Goal: Complete application form: Complete application form

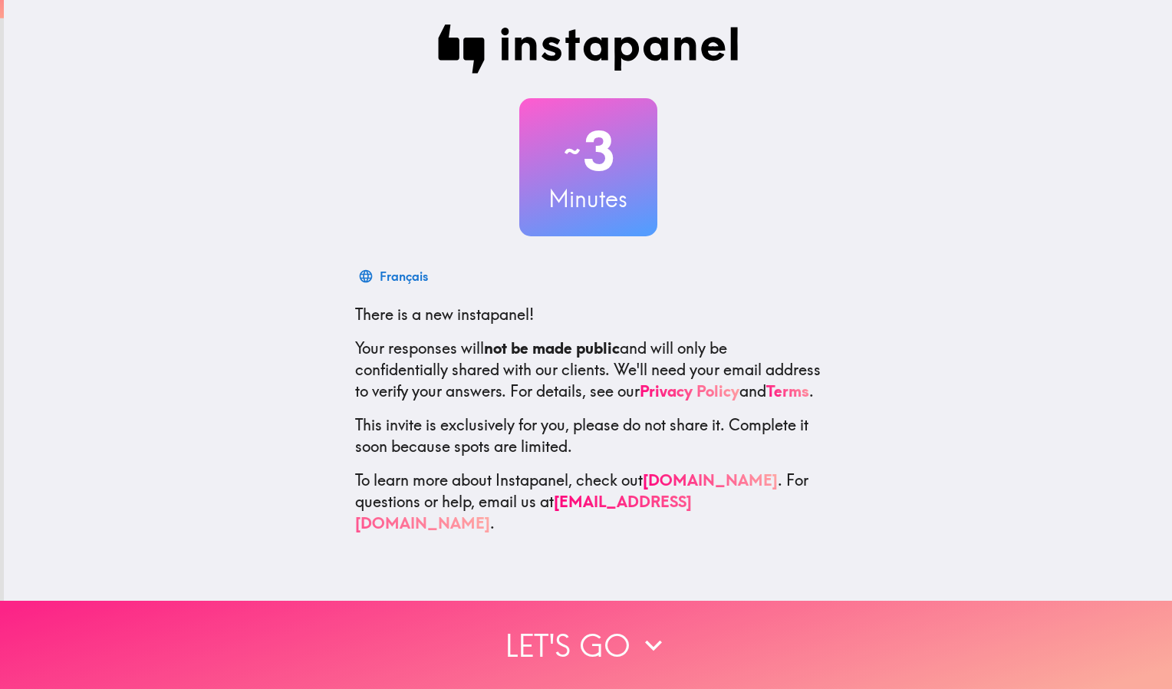
click at [558, 639] on button "Let's go" at bounding box center [586, 644] width 1172 height 88
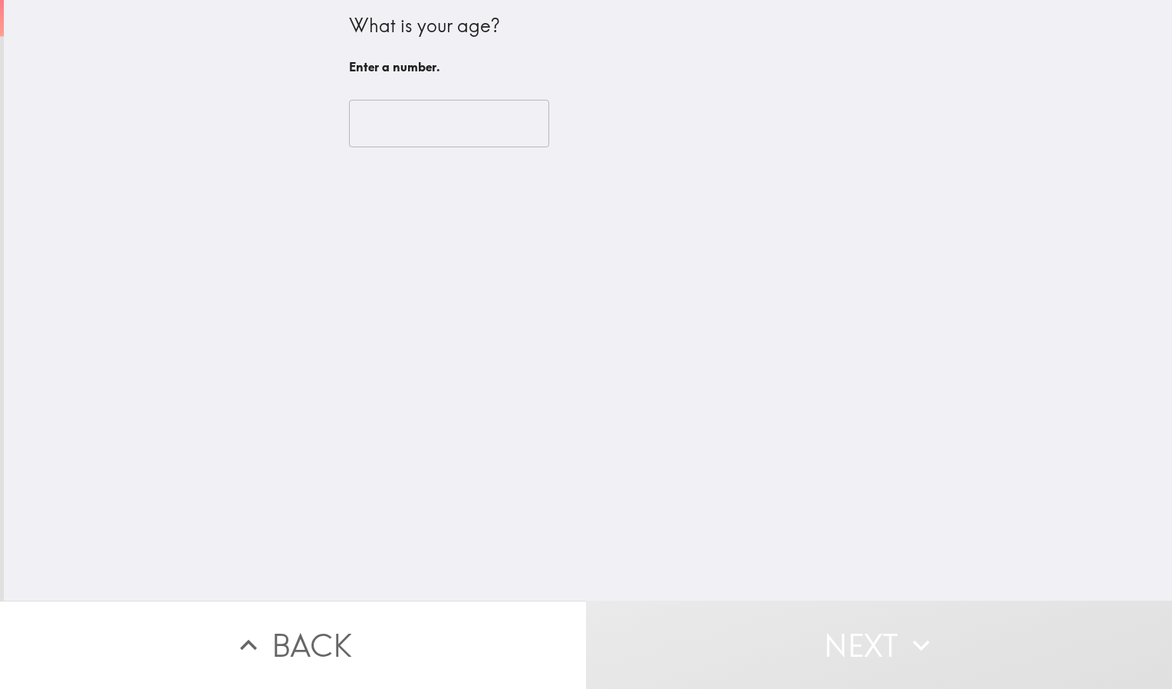
click at [413, 129] on input "number" at bounding box center [449, 124] width 200 height 48
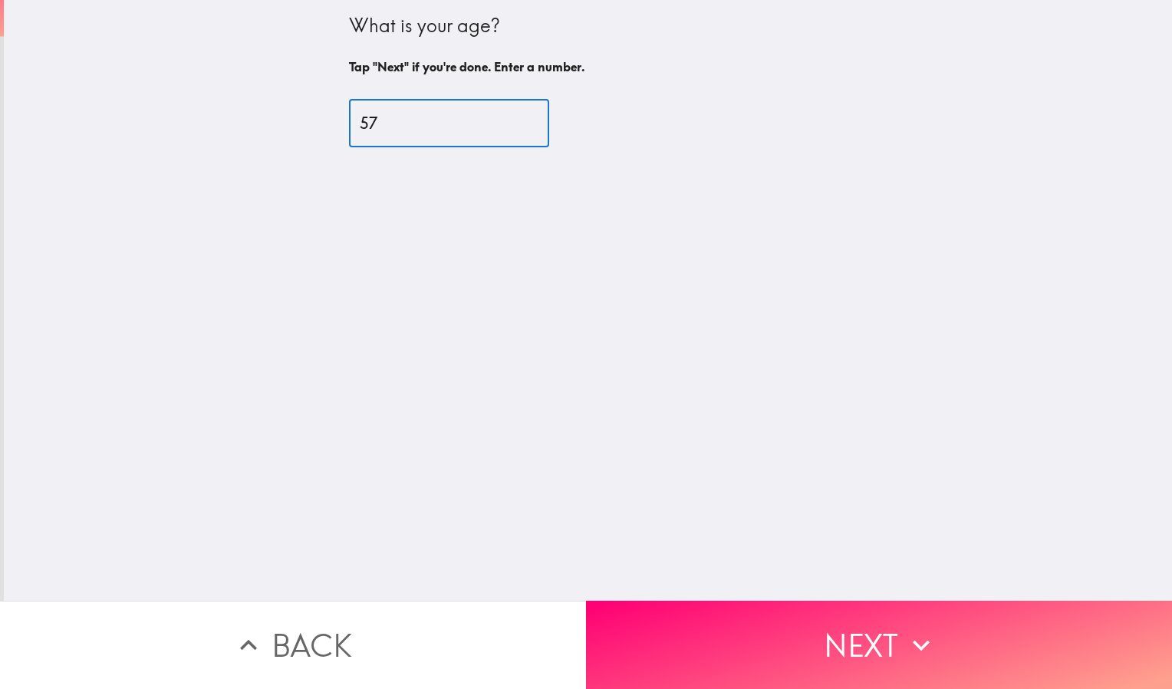
type input "57"
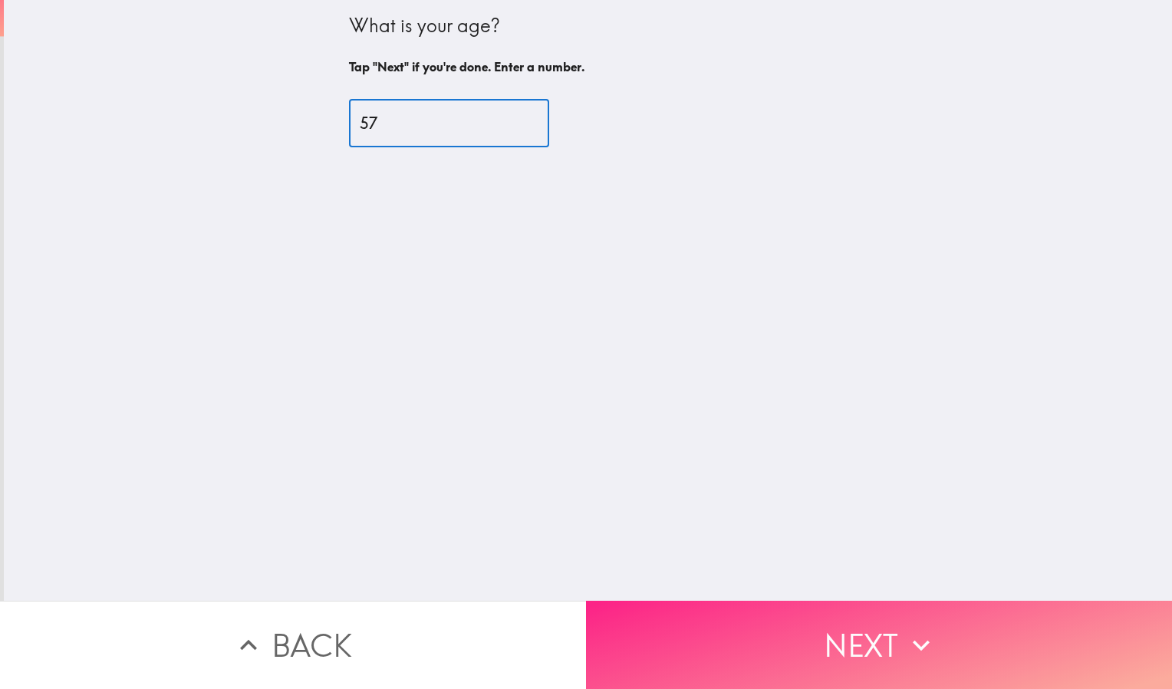
click at [752, 628] on button "Next" at bounding box center [879, 644] width 586 height 88
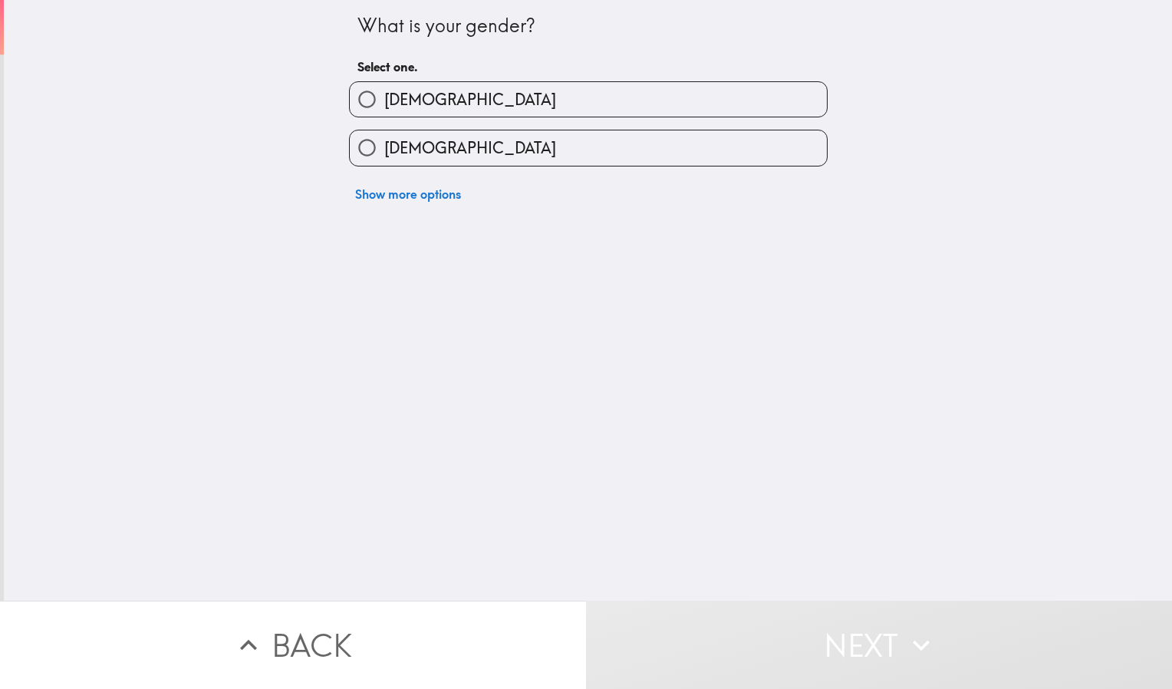
click at [567, 98] on label "[DEMOGRAPHIC_DATA]" at bounding box center [588, 99] width 477 height 35
click at [384, 98] on input "[DEMOGRAPHIC_DATA]" at bounding box center [367, 99] width 35 height 35
radio input "true"
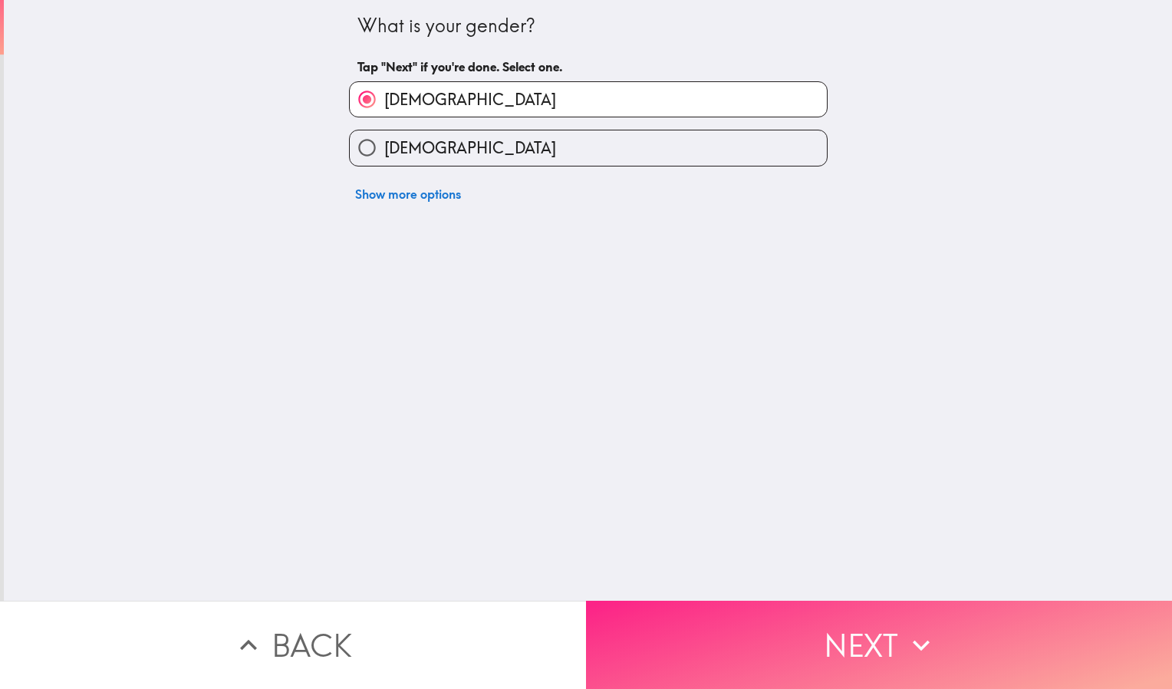
click at [650, 614] on button "Next" at bounding box center [879, 644] width 586 height 88
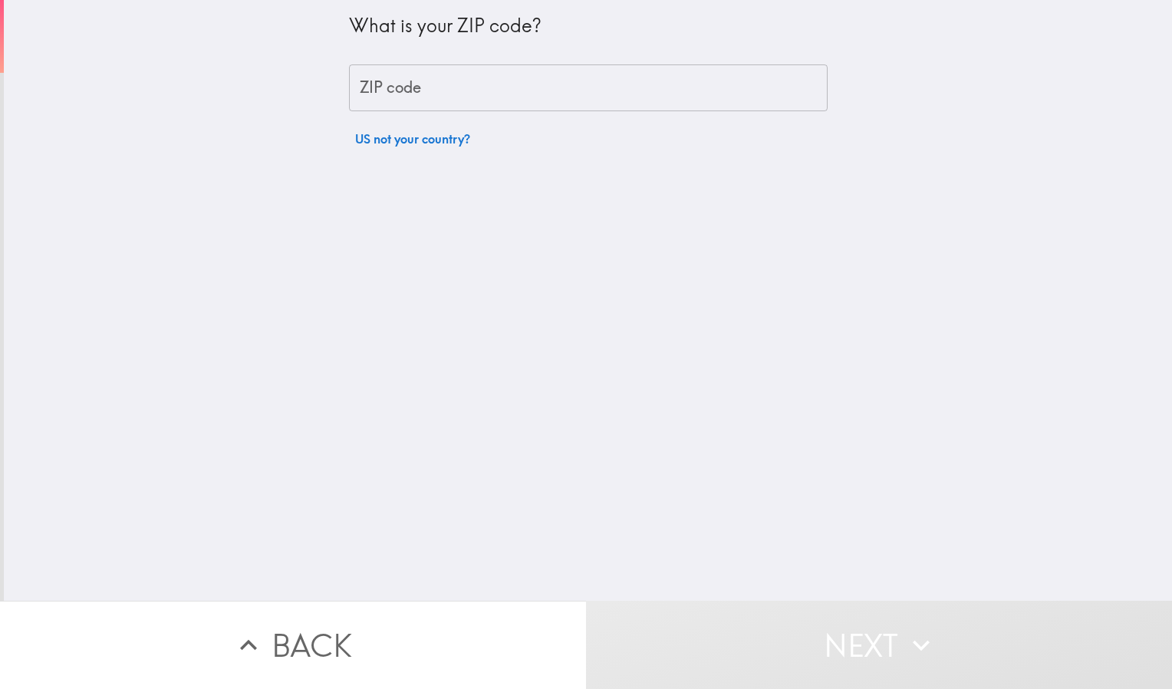
click at [557, 84] on input "ZIP code" at bounding box center [588, 88] width 478 height 48
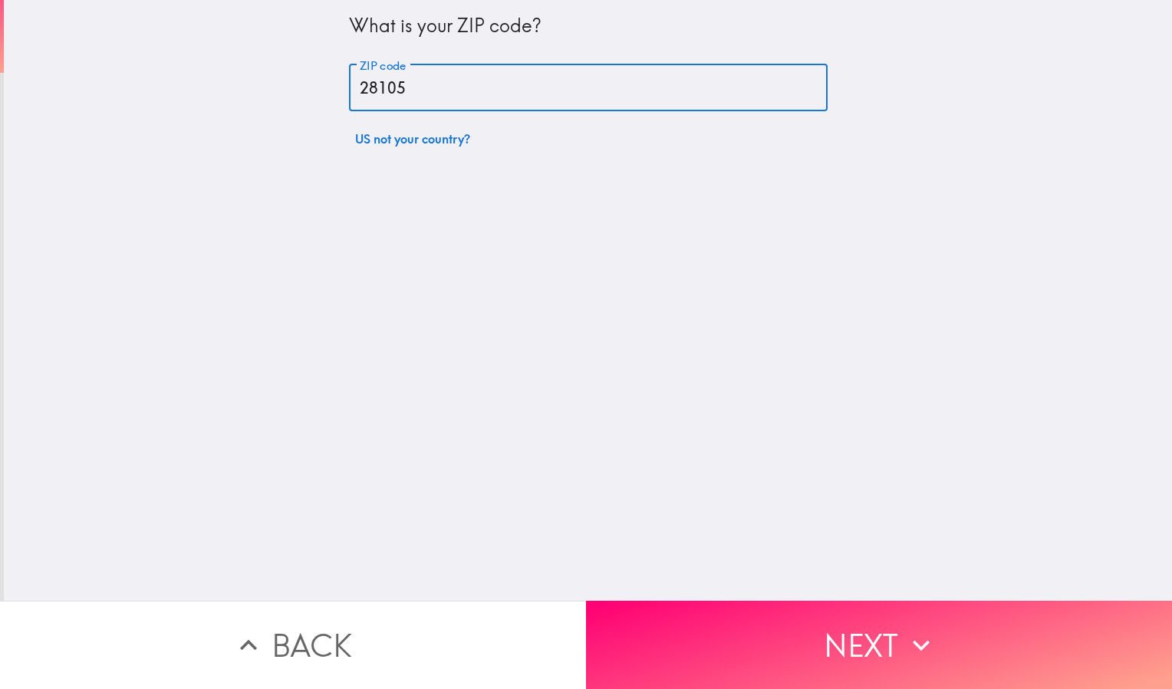
type input "28105"
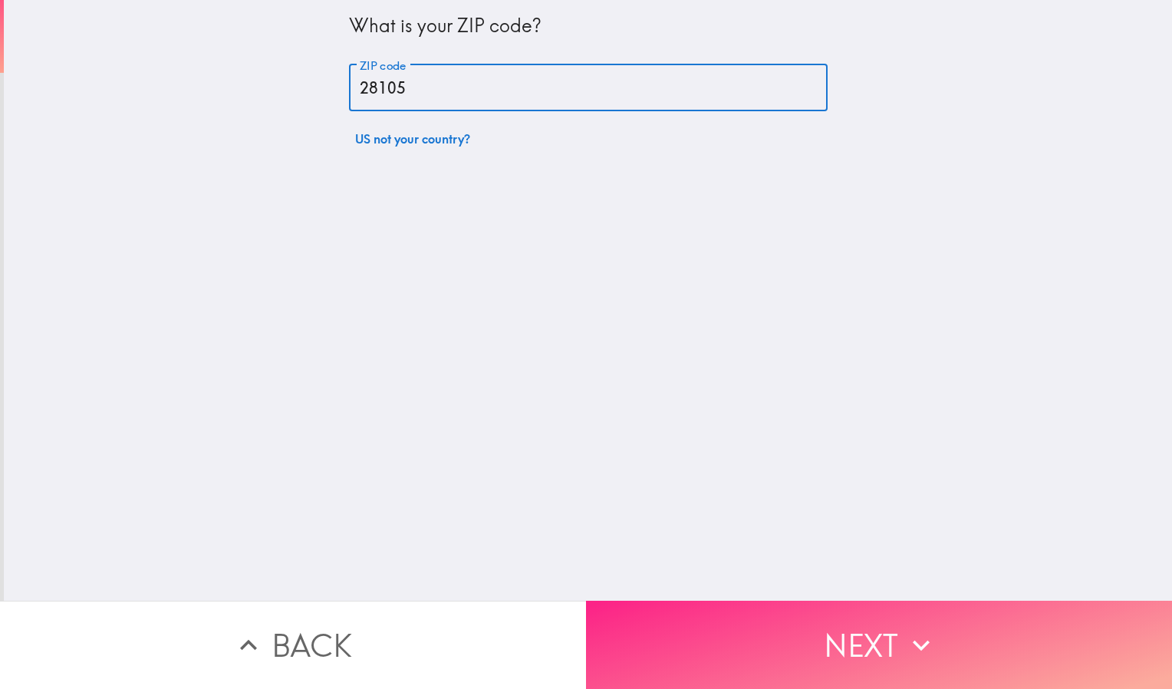
click at [884, 632] on button "Next" at bounding box center [879, 644] width 586 height 88
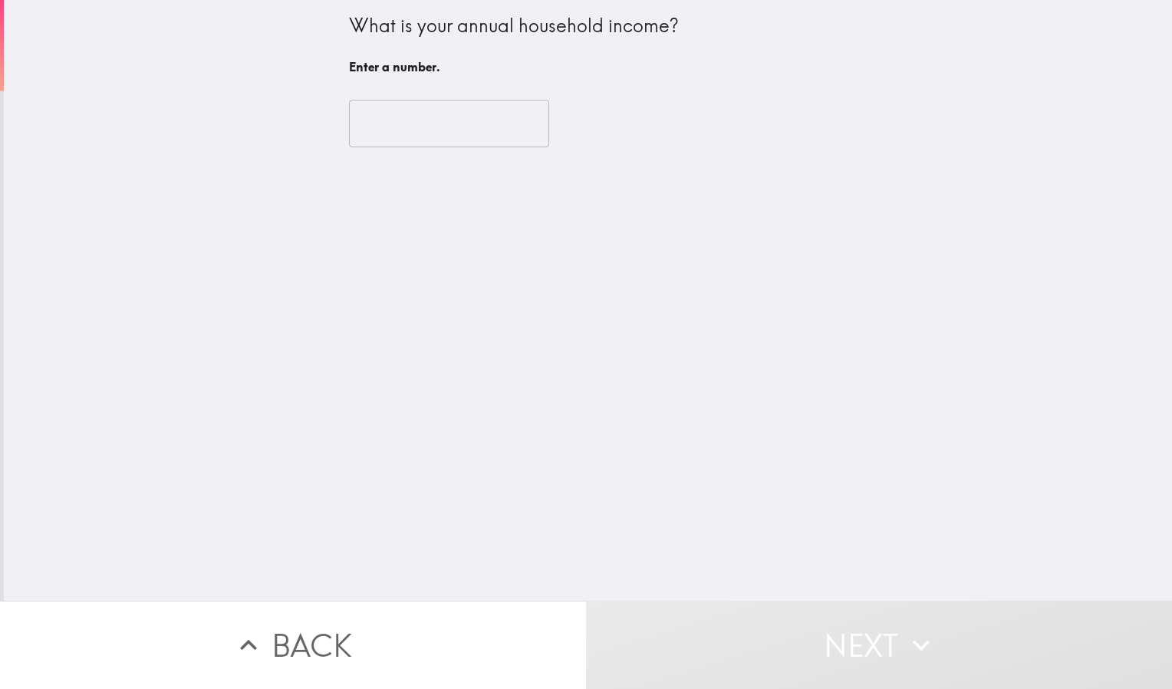
click at [435, 123] on input "number" at bounding box center [449, 124] width 200 height 48
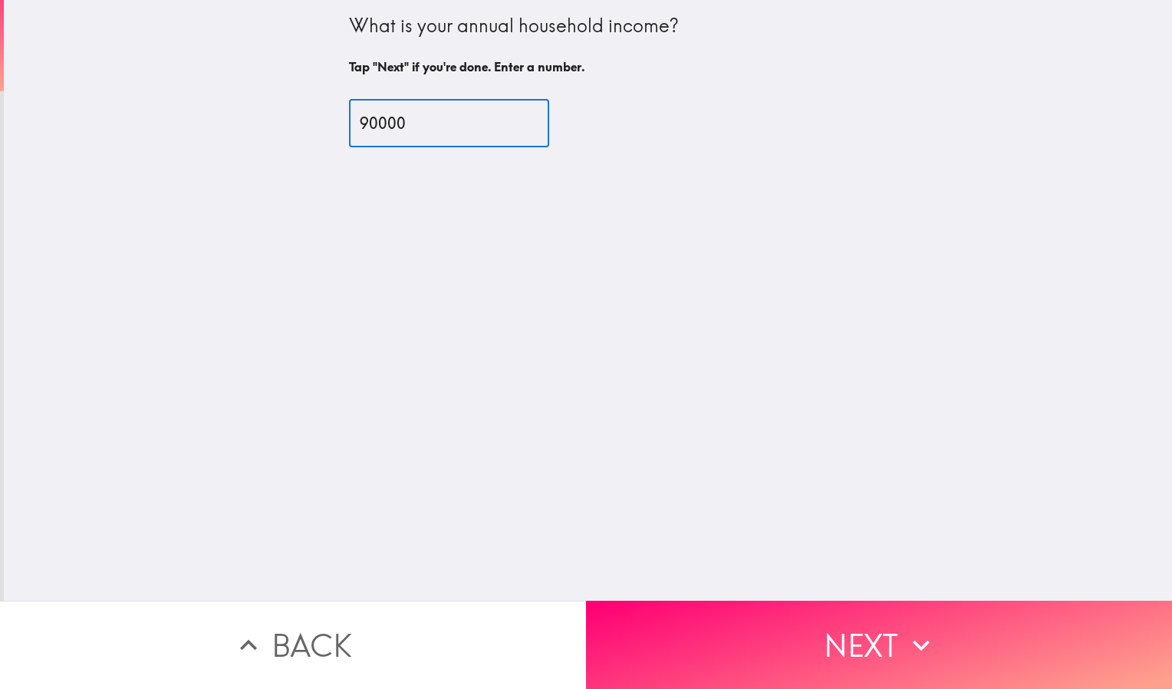
type input "90000"
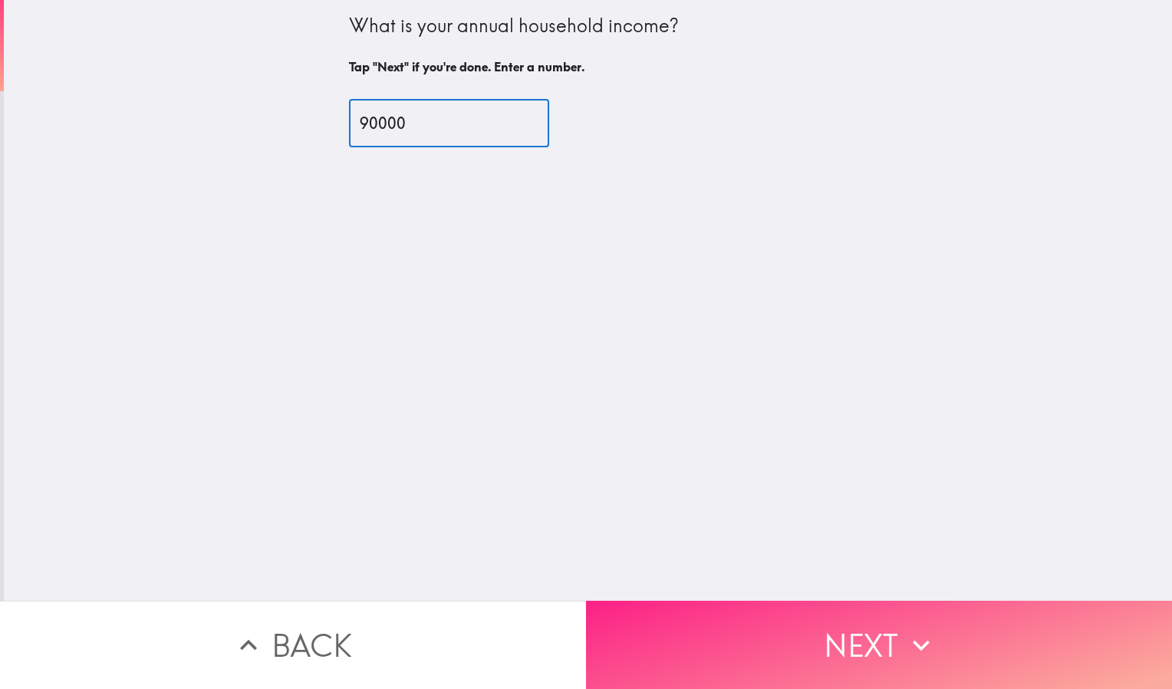
click at [830, 613] on button "Next" at bounding box center [879, 644] width 586 height 88
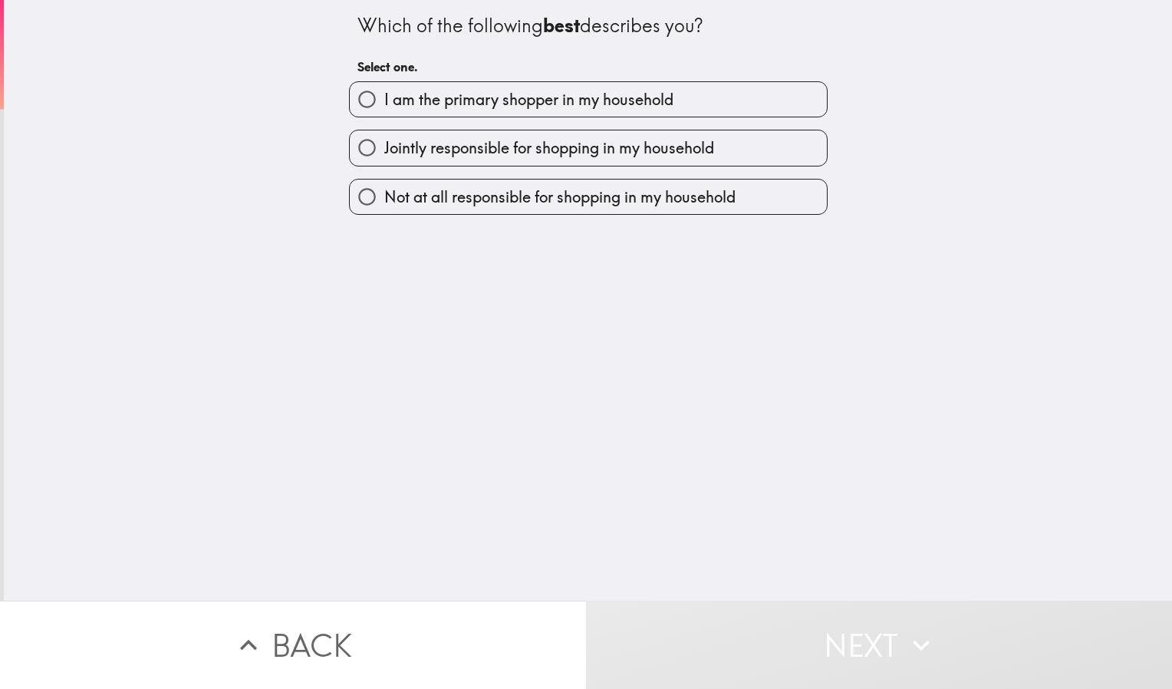
click at [699, 143] on span "Jointly responsible for shopping in my household" at bounding box center [549, 147] width 330 height 21
click at [384, 143] on input "Jointly responsible for shopping in my household" at bounding box center [367, 147] width 35 height 35
radio input "true"
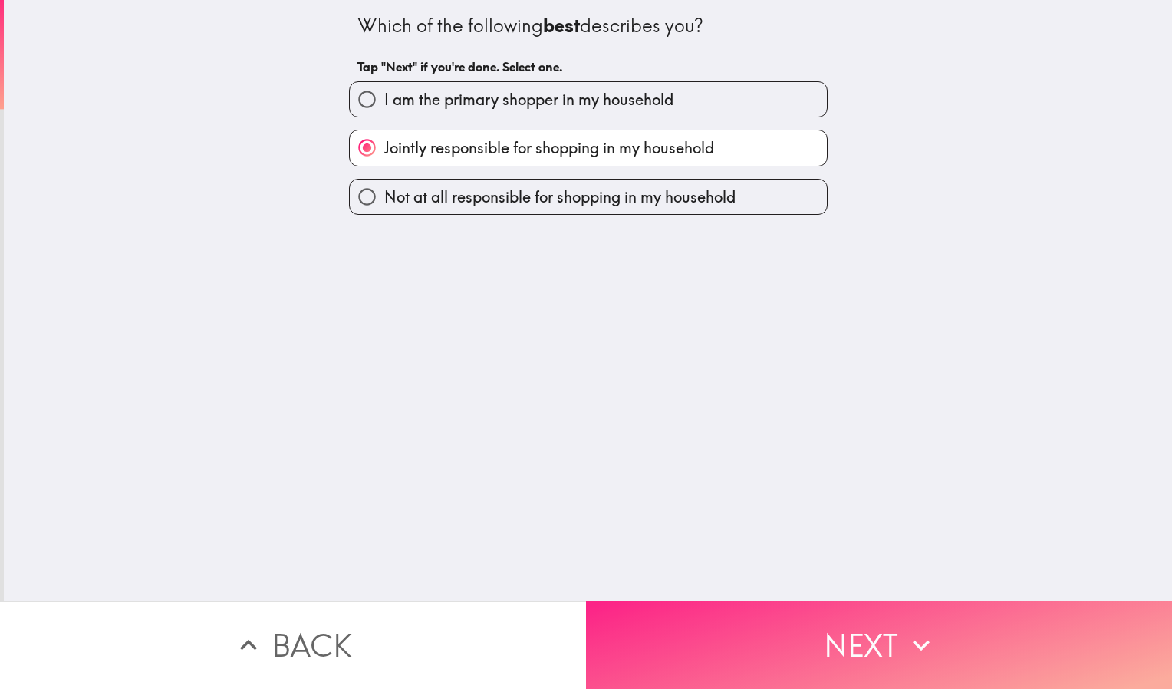
click at [716, 616] on button "Next" at bounding box center [879, 644] width 586 height 88
